Goal: Task Accomplishment & Management: Manage account settings

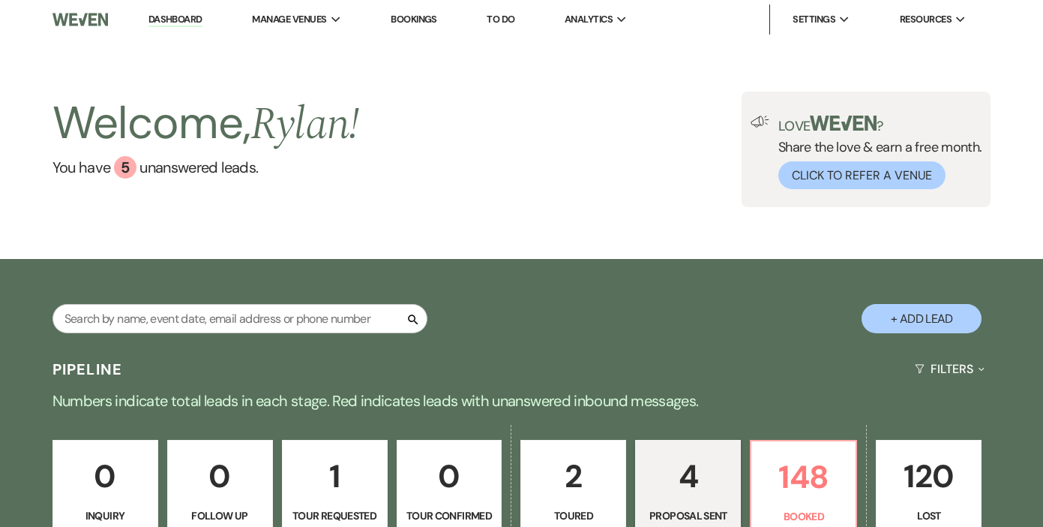
select select "6"
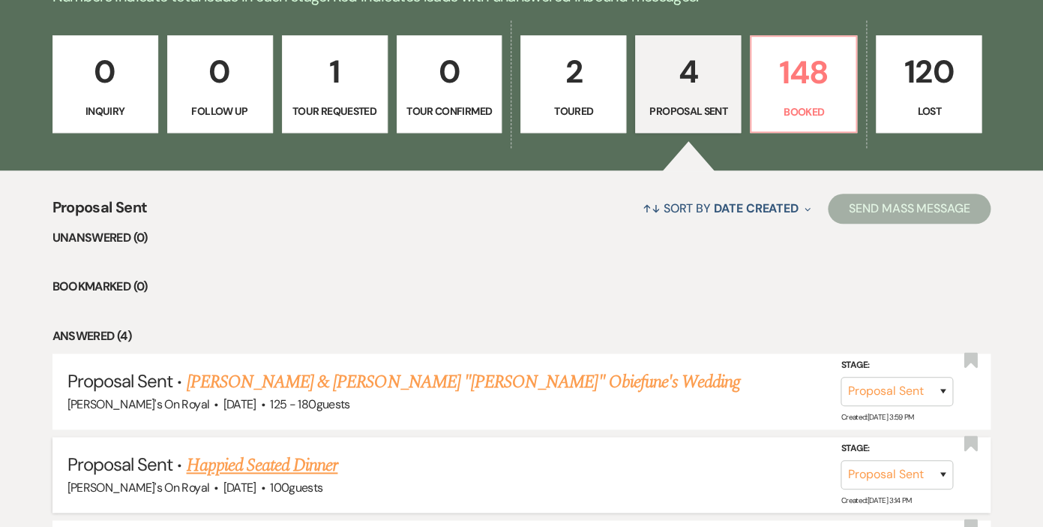
click at [305, 467] on link "Happied Seated Dinner" at bounding box center [262, 465] width 152 height 27
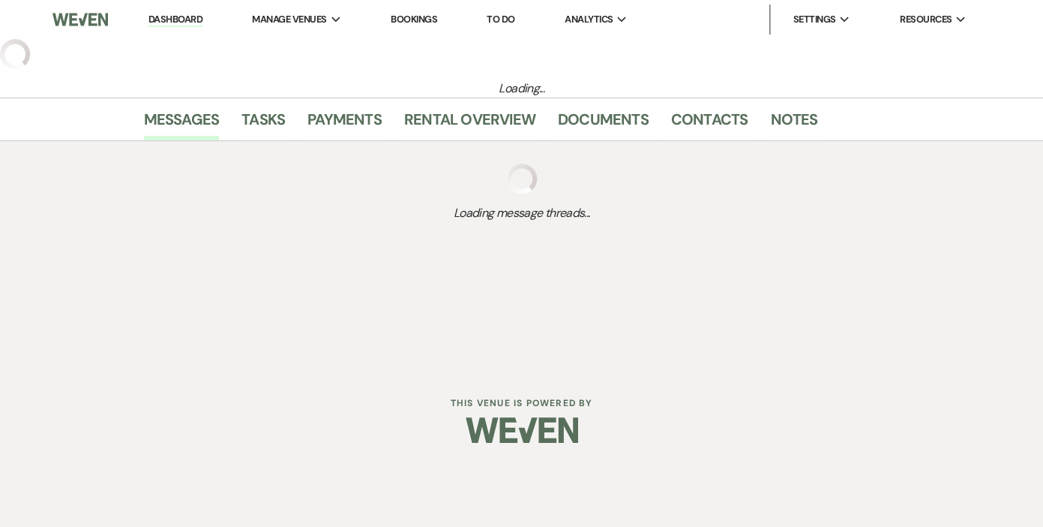
select select "6"
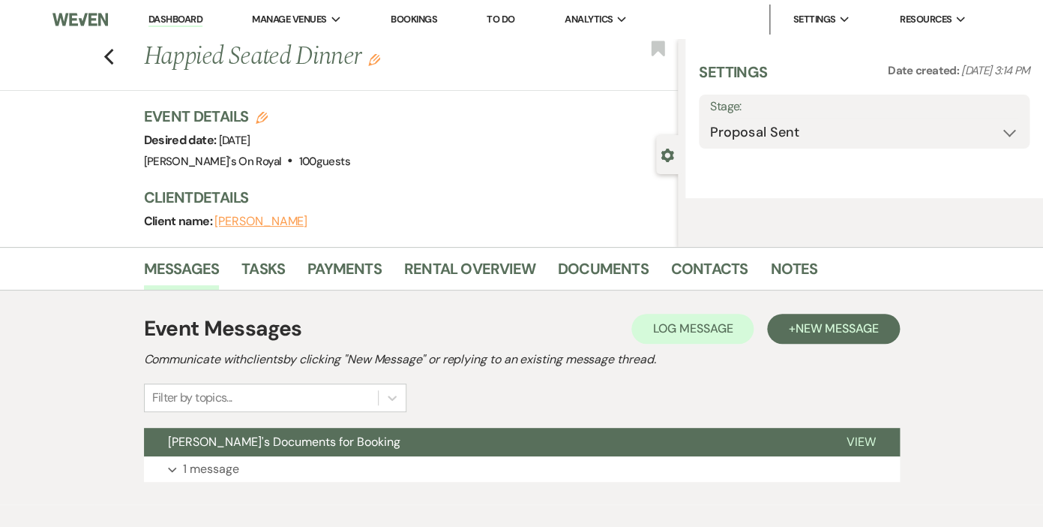
select select "20"
select select "9"
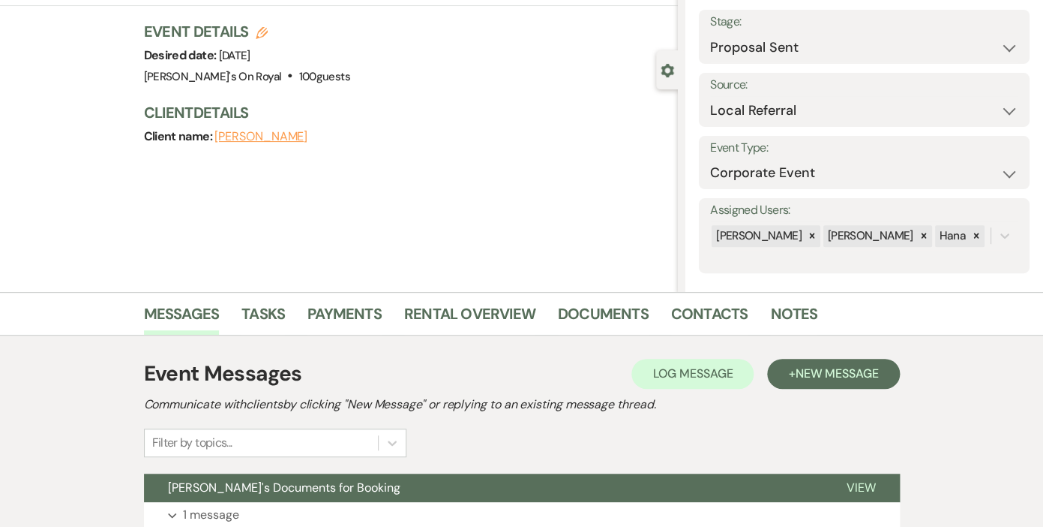
scroll to position [204, 0]
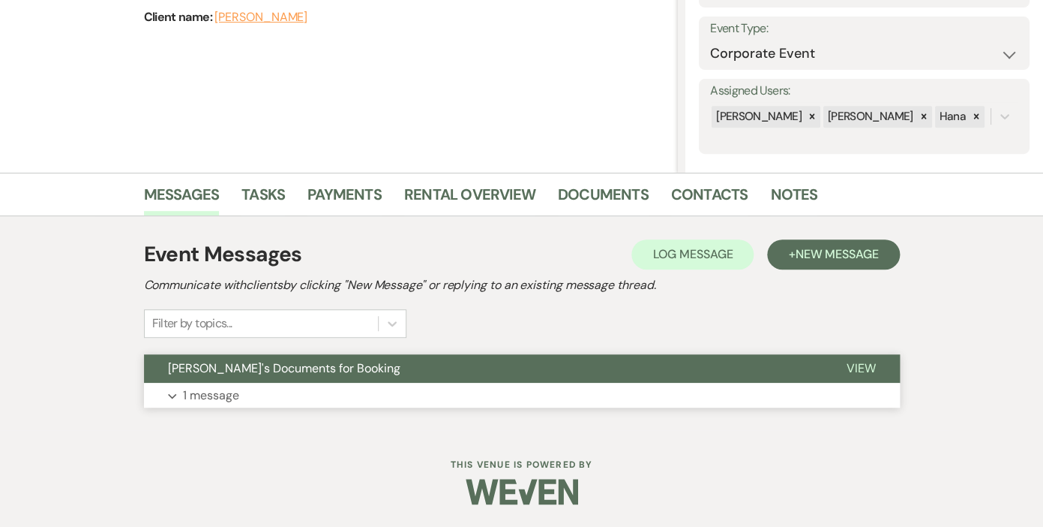
click at [230, 396] on p "1 message" at bounding box center [211, 396] width 56 height 20
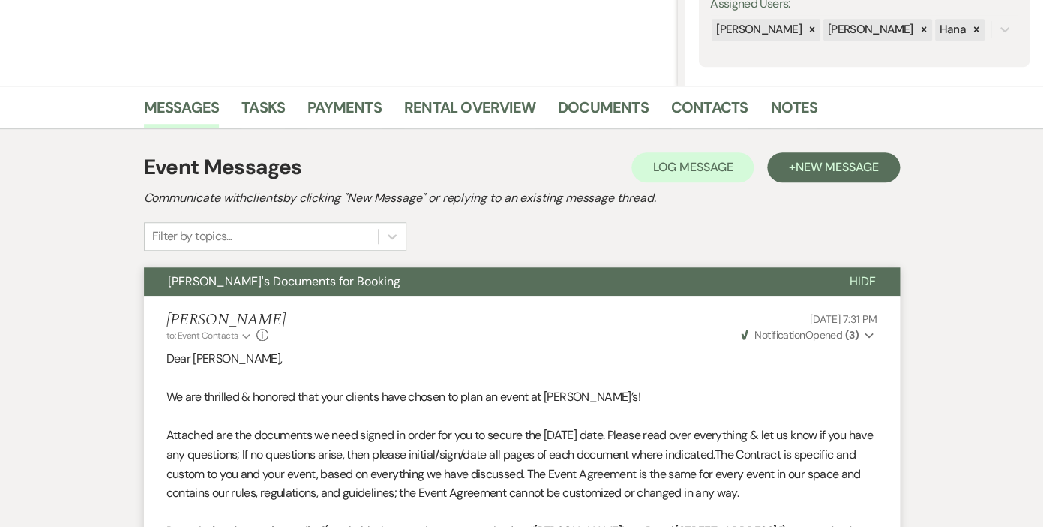
scroll to position [0, 0]
